Goal: Find contact information: Find contact information

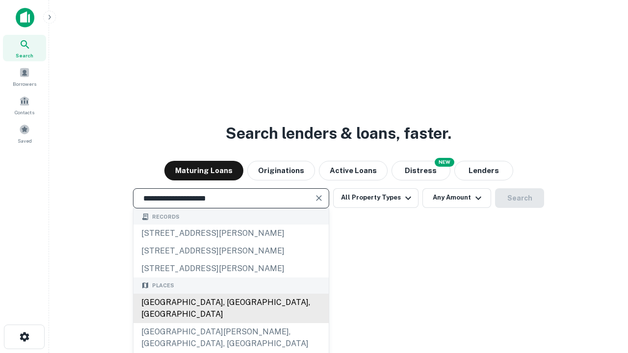
click at [231, 323] on div "[GEOGRAPHIC_DATA], [GEOGRAPHIC_DATA], [GEOGRAPHIC_DATA]" at bounding box center [230, 308] width 195 height 29
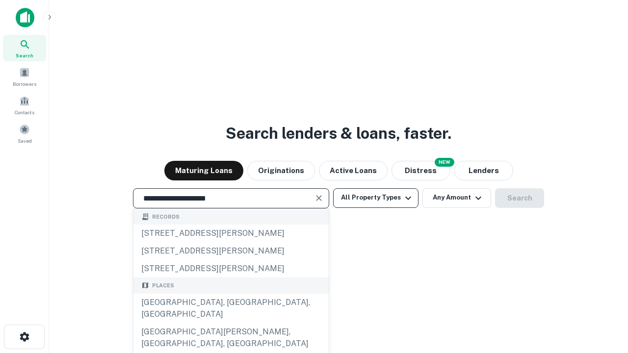
type input "**********"
click at [376, 198] on button "All Property Types" at bounding box center [375, 198] width 85 height 20
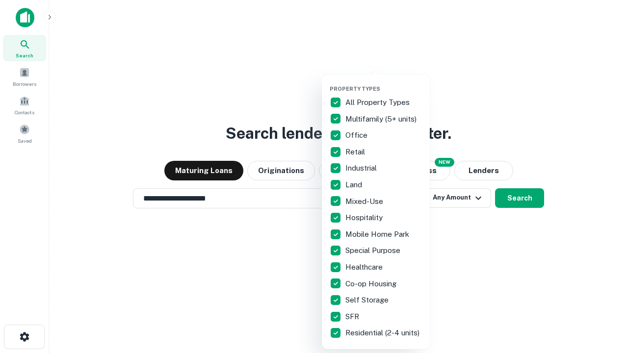
click at [384, 82] on button "button" at bounding box center [384, 82] width 108 height 0
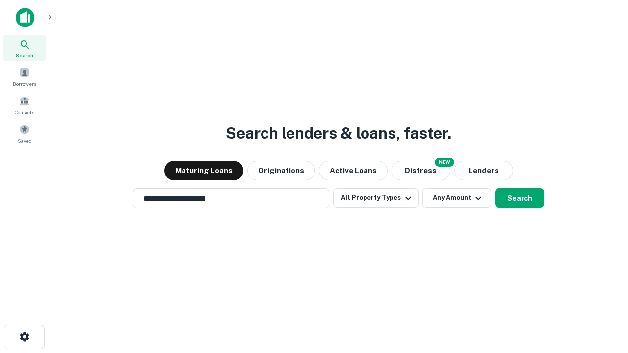
scroll to position [15, 0]
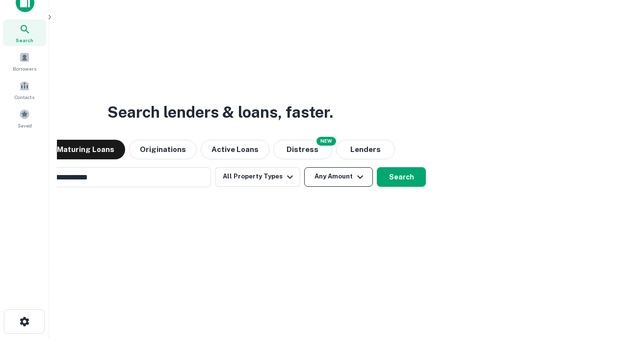
click at [304, 167] on button "Any Amount" at bounding box center [338, 177] width 69 height 20
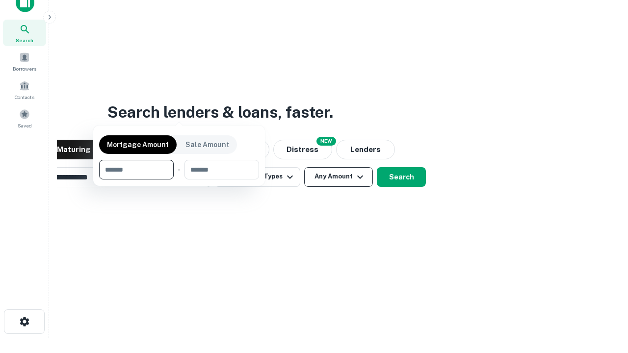
scroll to position [16, 0]
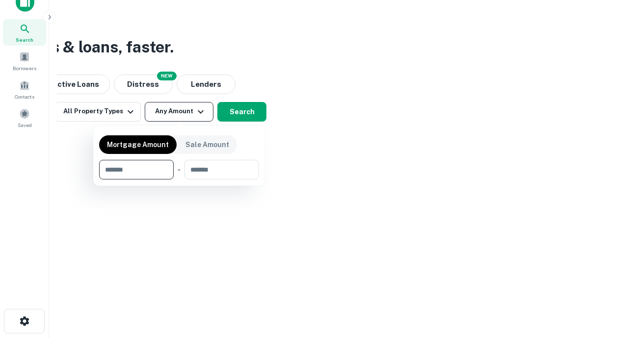
type input "*******"
click at [179, 180] on button "button" at bounding box center [179, 180] width 160 height 0
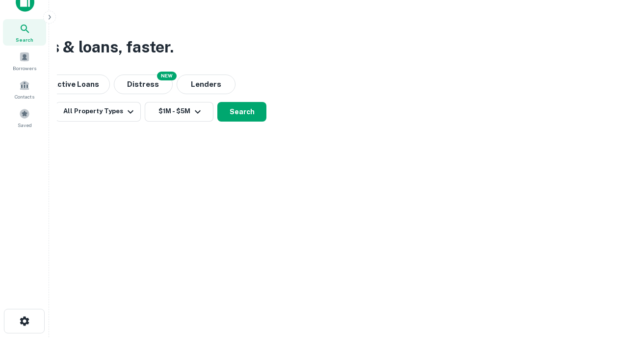
scroll to position [15, 0]
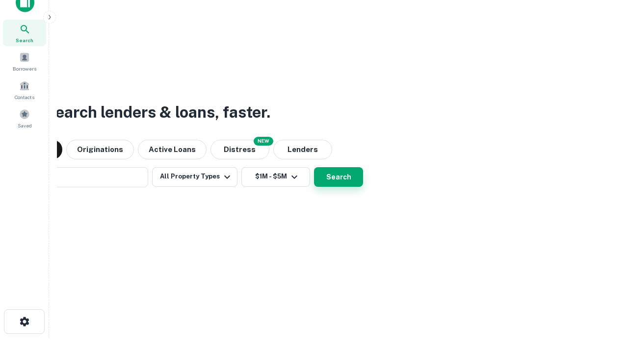
click at [314, 167] on button "Search" at bounding box center [338, 177] width 49 height 20
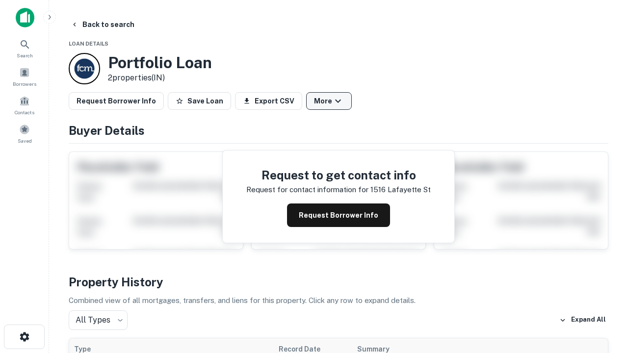
click at [329, 101] on button "More" at bounding box center [329, 101] width 46 height 18
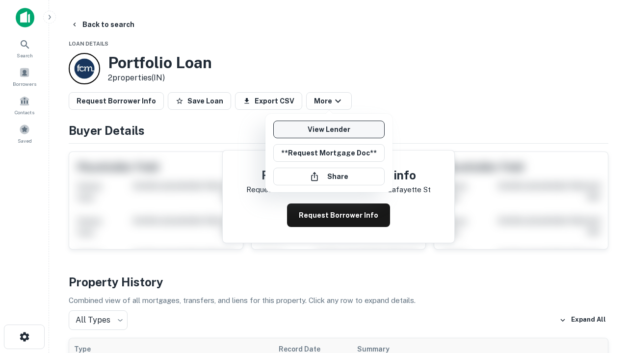
click at [329, 130] on link "View Lender" at bounding box center [328, 130] width 111 height 18
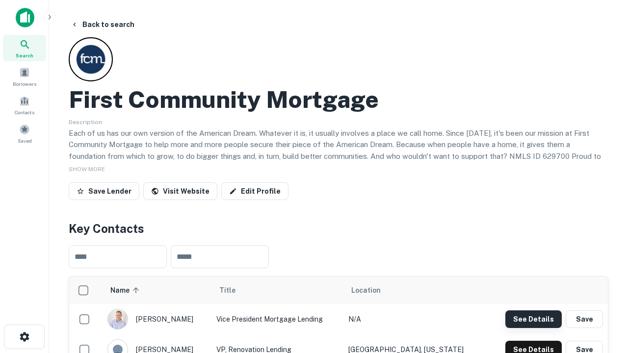
click at [533, 319] on button "See Details" at bounding box center [533, 320] width 56 height 18
click at [24, 337] on icon "button" at bounding box center [25, 337] width 12 height 12
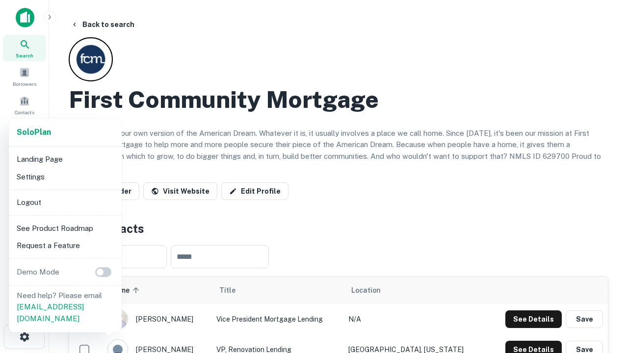
click at [65, 202] on li "Logout" at bounding box center [65, 203] width 105 height 18
